Goal: Information Seeking & Learning: Learn about a topic

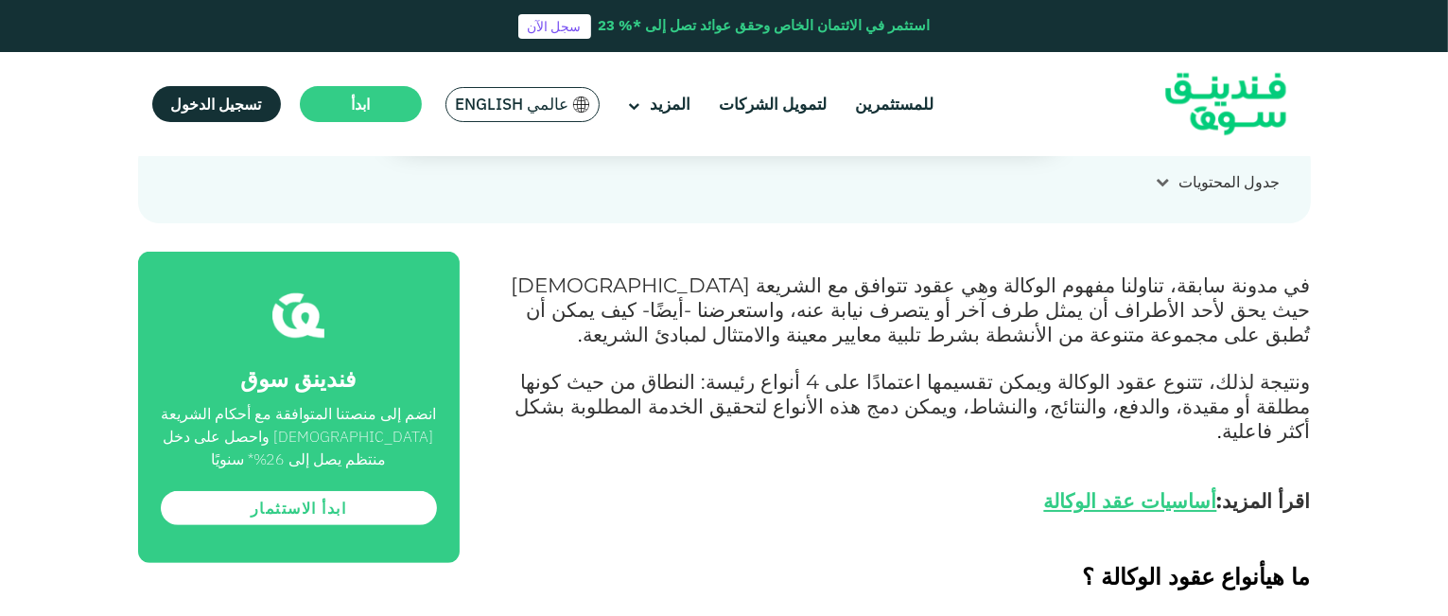
click at [904, 340] on p "في مدونة سابقة، تناولنا مفهوم الوكالة وهي عقود تتوافق مع الشريعة [DEMOGRAPHIC_D…" at bounding box center [906, 311] width 809 height 74
drag, startPoint x: 0, startPoint y: 0, endPoint x: 904, endPoint y: 340, distance: 965.9
click at [904, 340] on p "في مدونة سابقة، تناولنا مفهوم الوكالة وهي عقود تتوافق مع الشريعة [DEMOGRAPHIC_D…" at bounding box center [906, 311] width 809 height 74
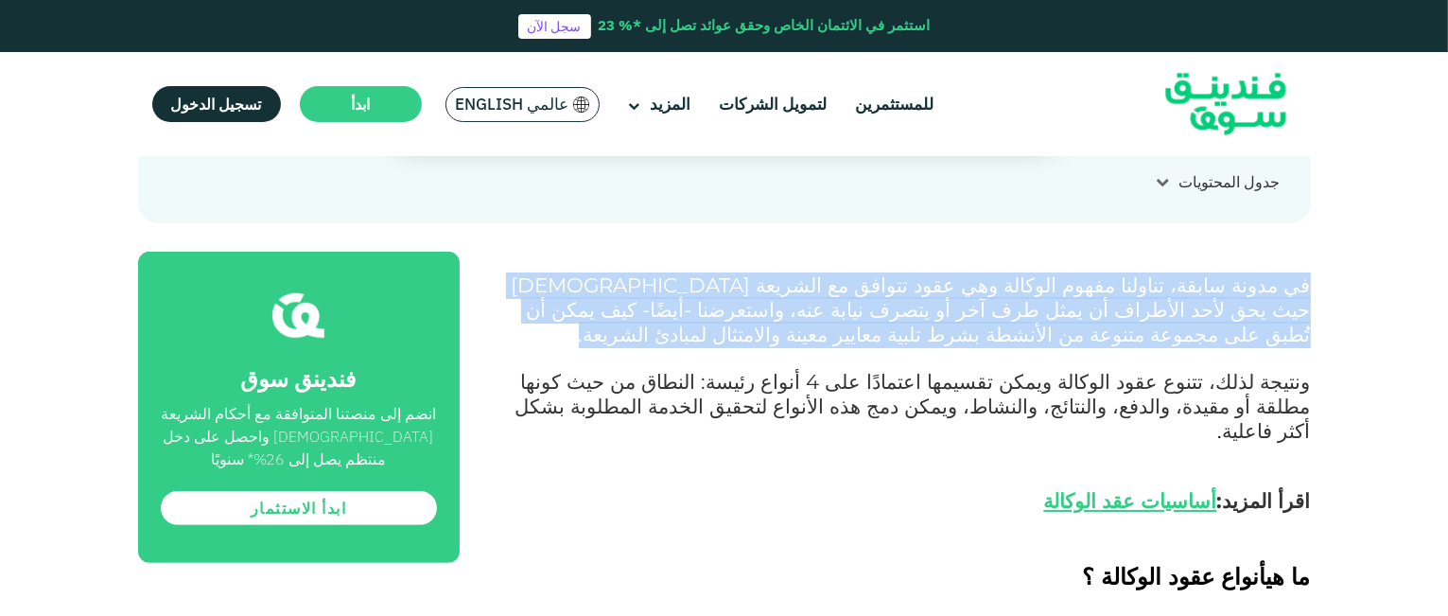
click at [904, 340] on p "في مدونة سابقة، تناولنا مفهوم الوكالة وهي عقود تتوافق مع الشريعة [DEMOGRAPHIC_D…" at bounding box center [906, 311] width 809 height 74
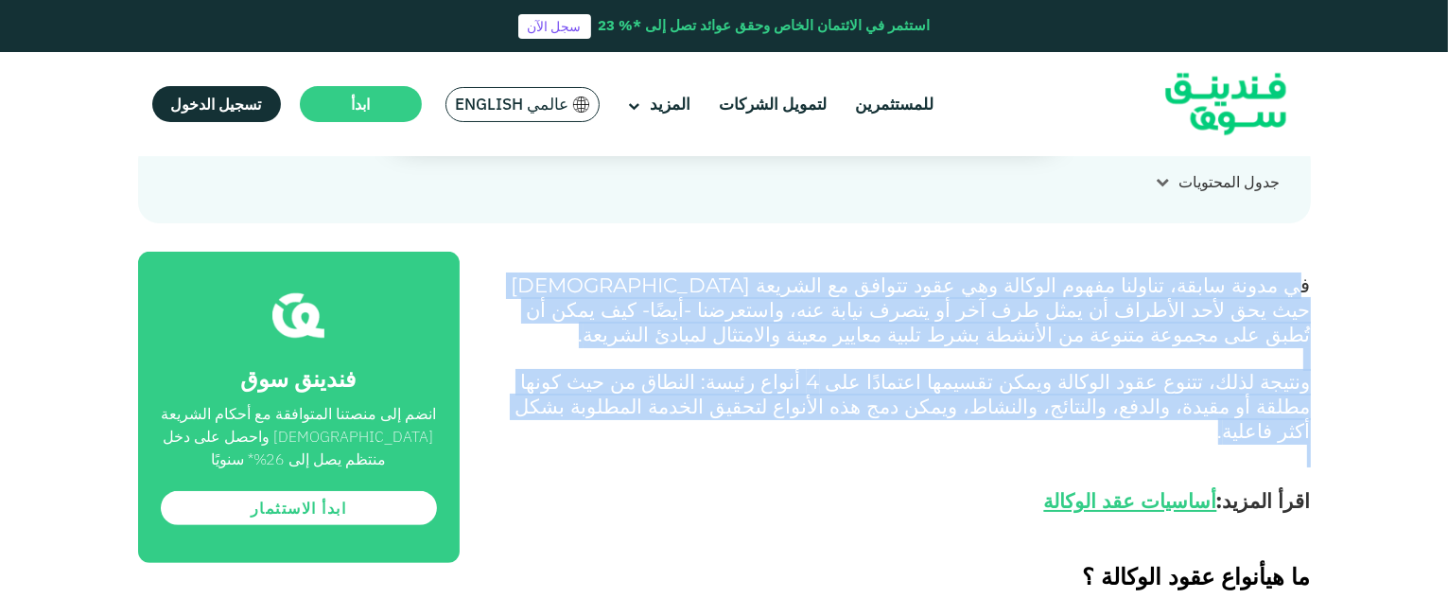
drag, startPoint x: 1305, startPoint y: 281, endPoint x: 1266, endPoint y: 434, distance: 158.3
click at [1266, 445] on p at bounding box center [906, 456] width 809 height 23
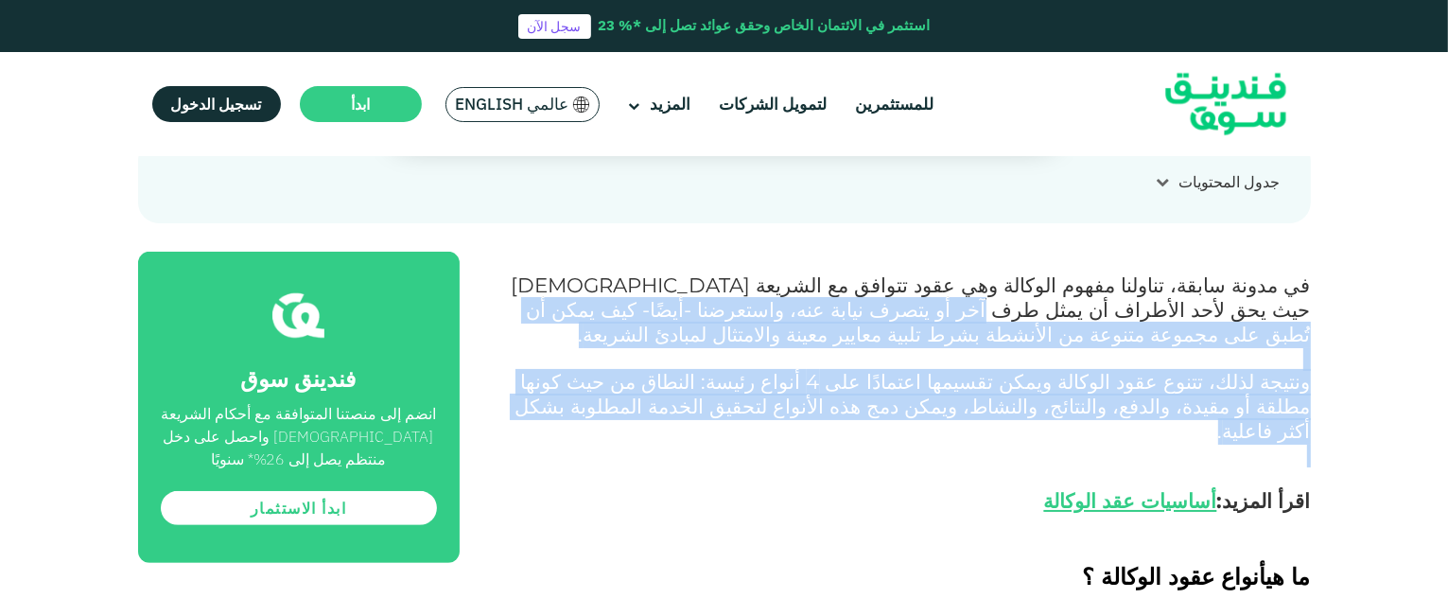
drag, startPoint x: 1266, startPoint y: 434, endPoint x: 1294, endPoint y: 301, distance: 136.3
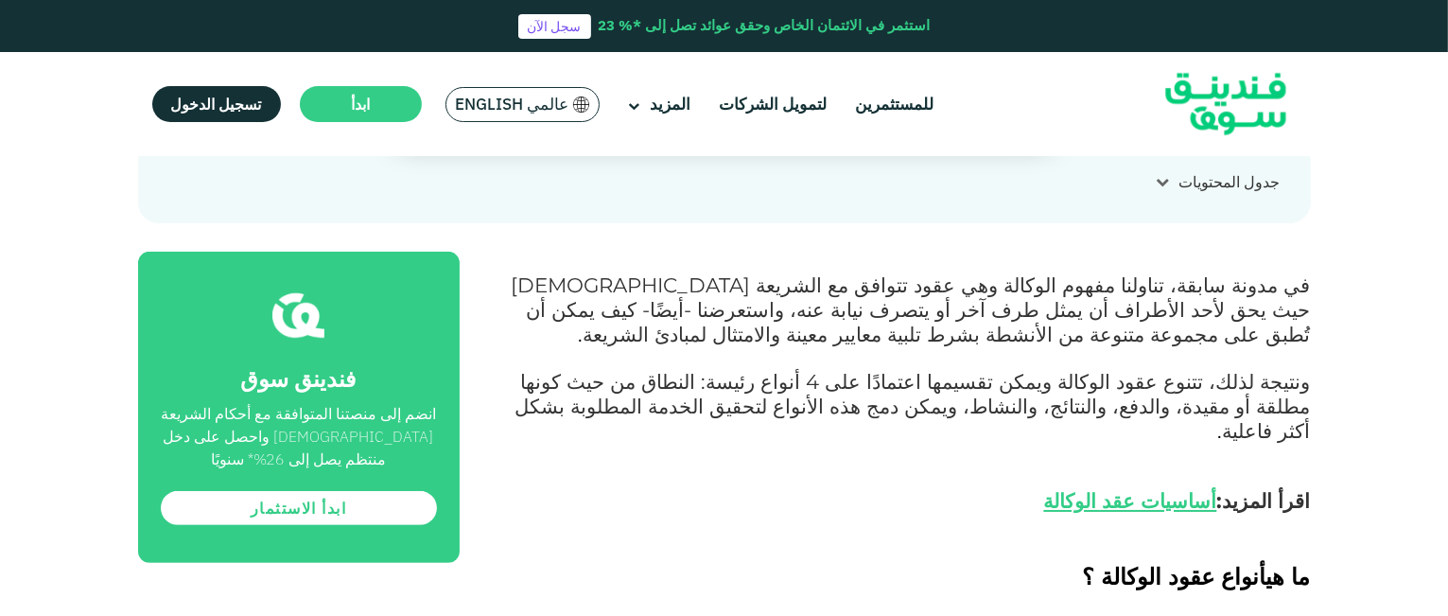
click at [1309, 279] on span "في مدونة سابقة، تناولنا مفهوم الوكالة وهي عقود تتوافق مع الشريعة [DEMOGRAPHIC_D…" at bounding box center [911, 309] width 799 height 74
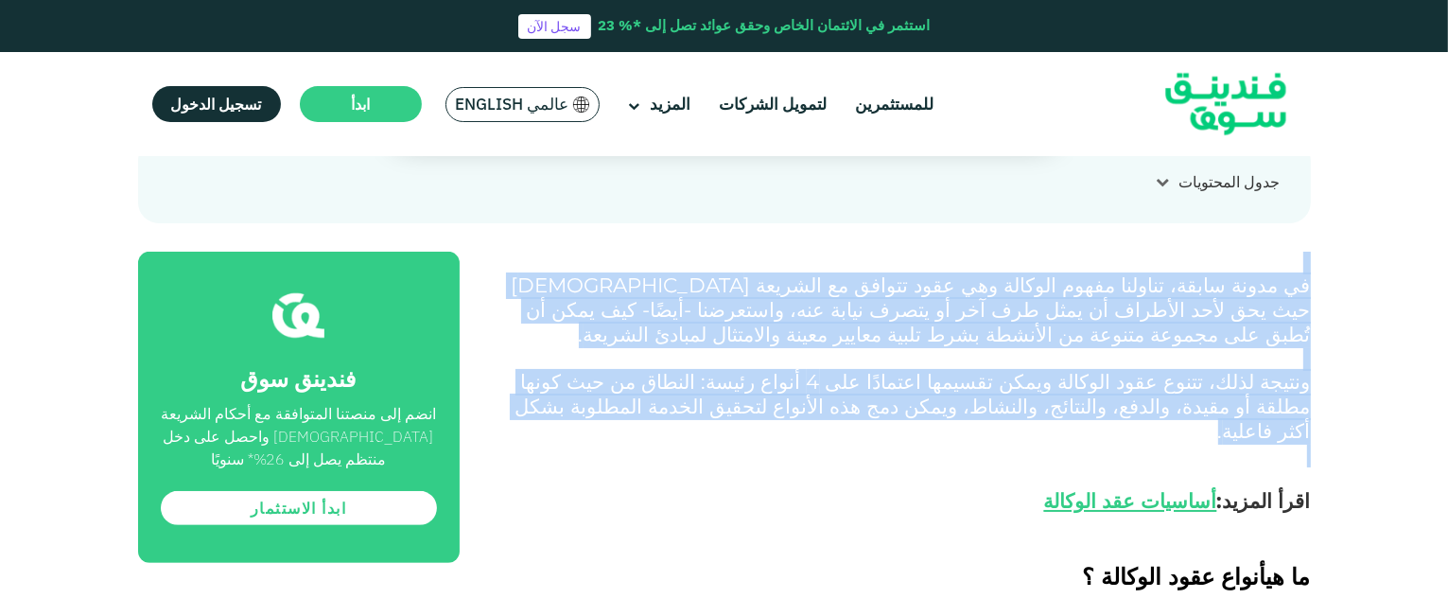
drag, startPoint x: 1309, startPoint y: 270, endPoint x: 1209, endPoint y: 435, distance: 193.5
